Goal: Manage account settings

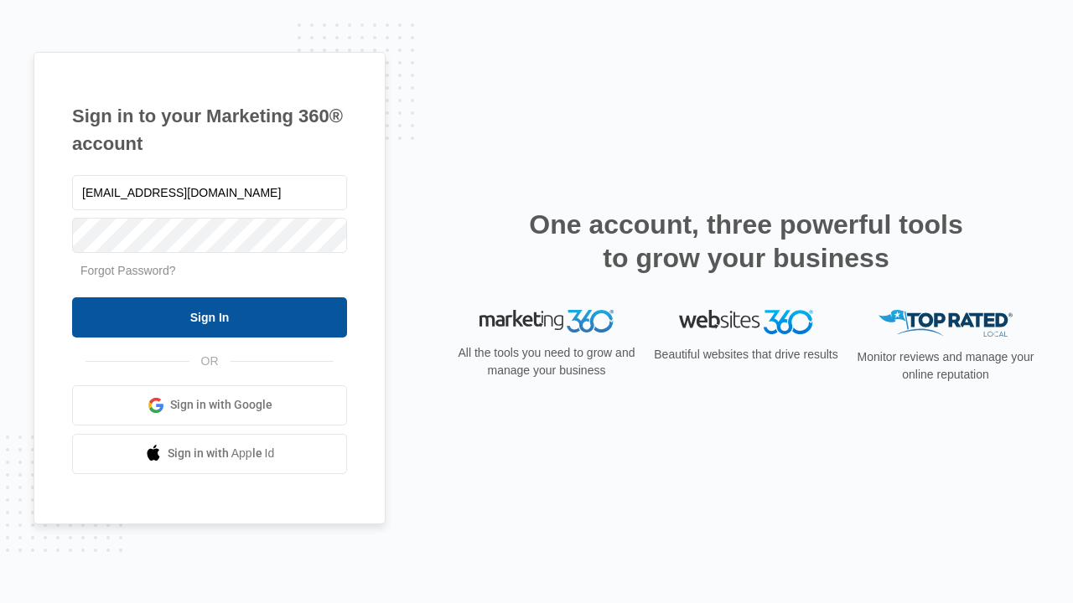
click at [209, 317] on input "Sign In" at bounding box center [209, 317] width 275 height 40
